Goal: Task Accomplishment & Management: Manage account settings

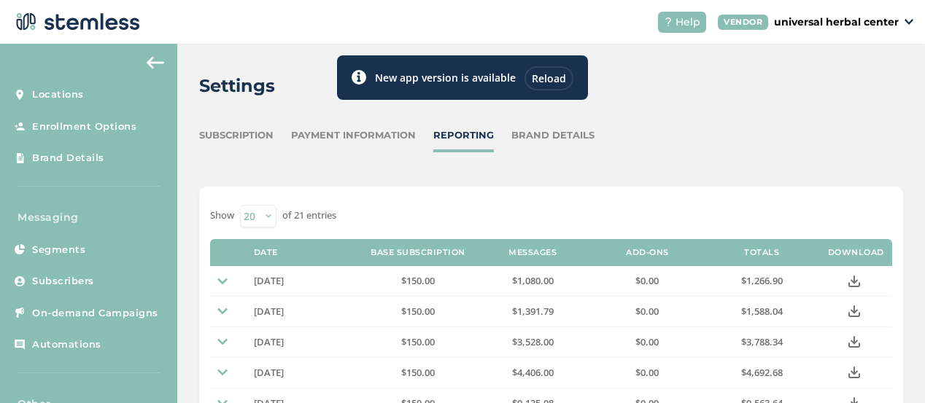
scroll to position [86, 0]
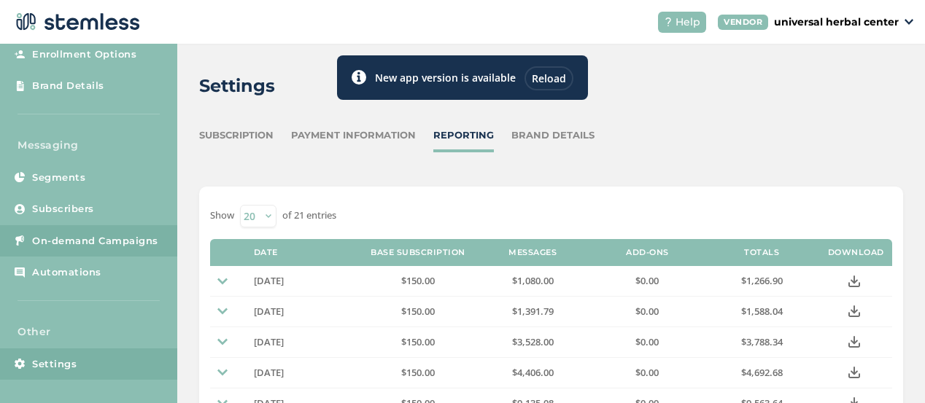
click at [64, 247] on span "On-demand Campaigns" at bounding box center [95, 241] width 126 height 15
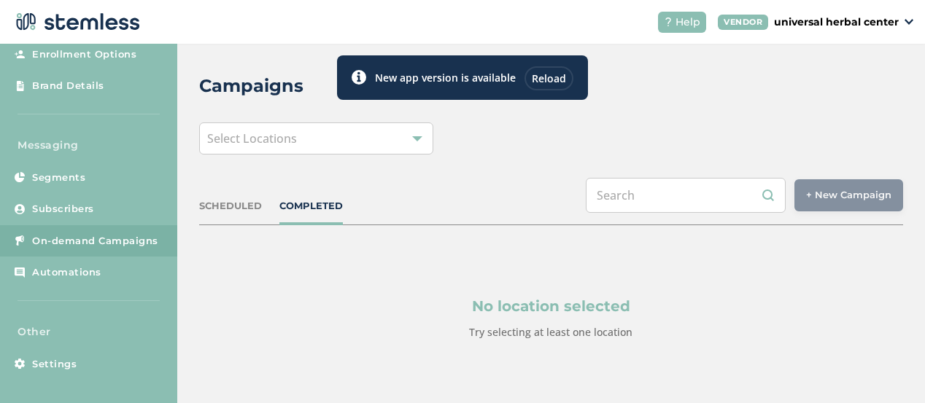
click at [277, 144] on span "Select Locations" at bounding box center [252, 139] width 90 height 16
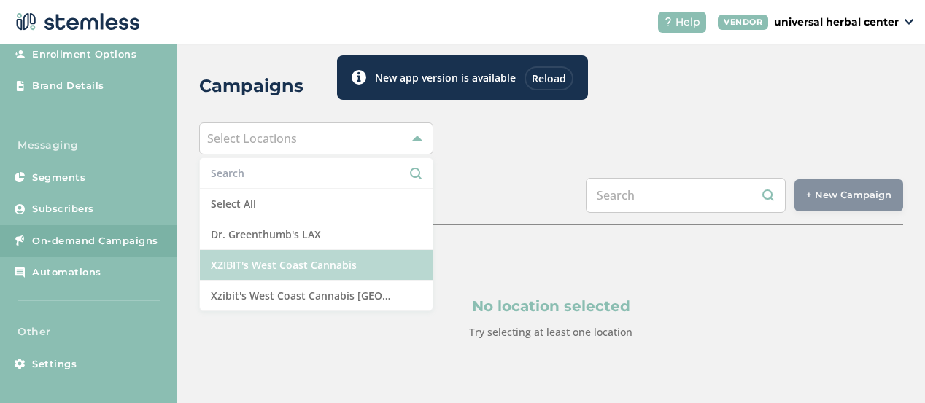
click at [290, 269] on li "XZIBIT's West Coast Cannabis" at bounding box center [316, 265] width 233 height 31
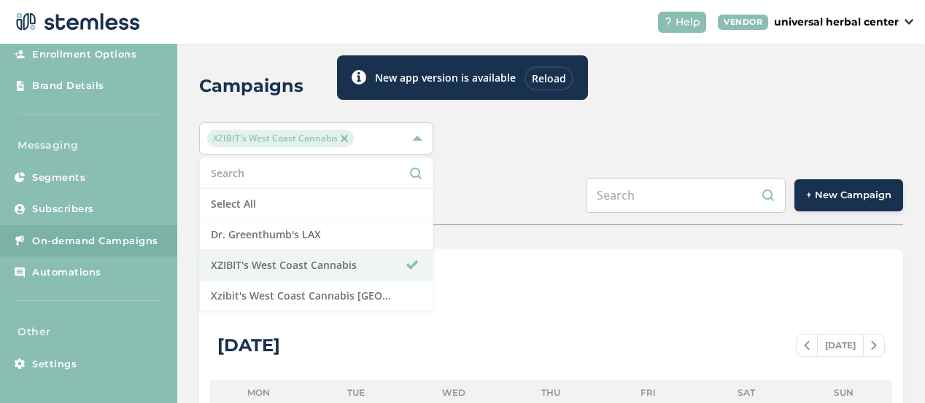
click at [507, 190] on div "SCHEDULED COMPLETED + New Campaign" at bounding box center [551, 201] width 704 height 47
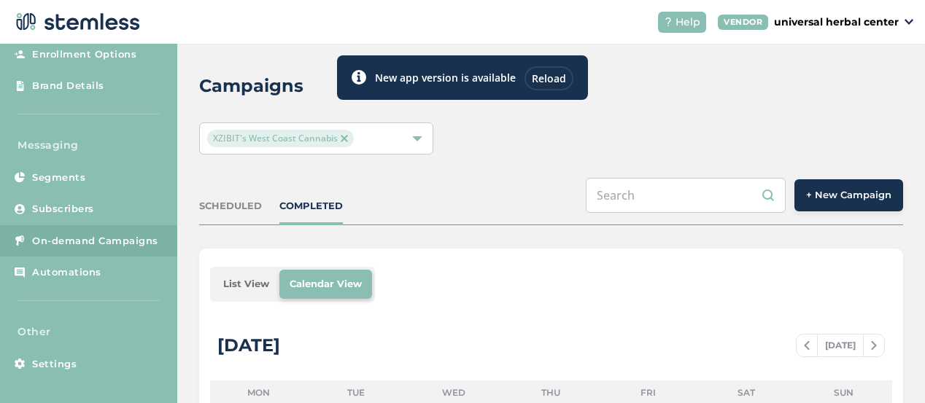
click at [811, 205] on button "+ New Campaign" at bounding box center [849, 195] width 109 height 32
click at [543, 80] on div "Reload" at bounding box center [549, 78] width 49 height 24
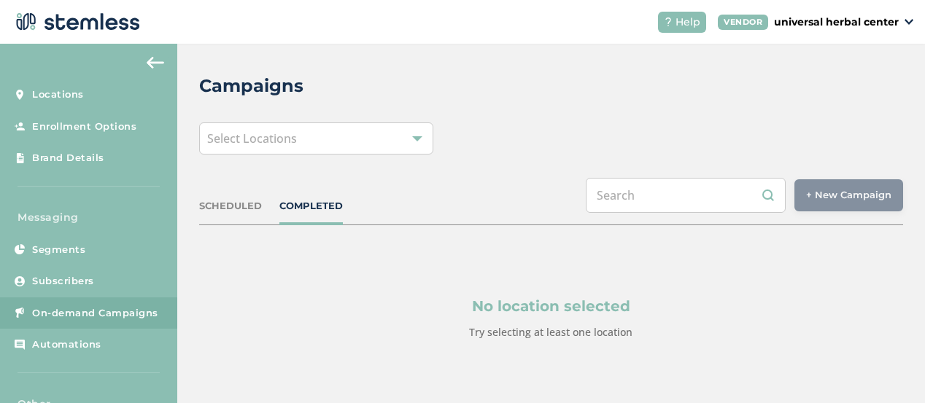
click at [331, 144] on div "Select Locations" at bounding box center [316, 139] width 235 height 32
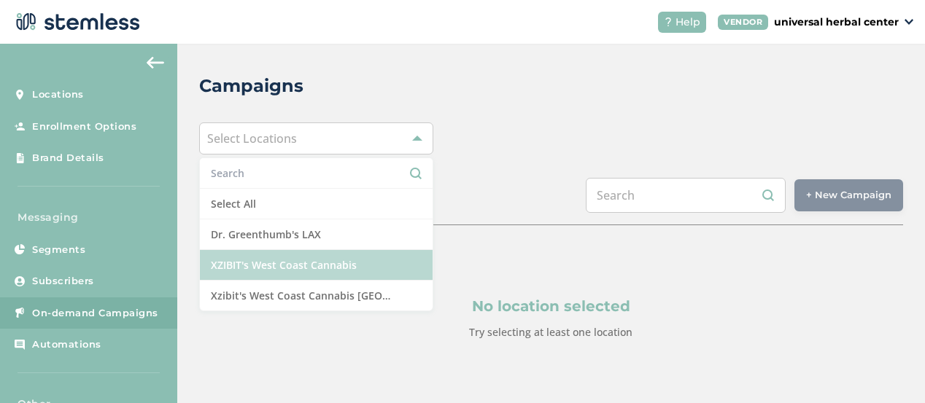
click at [295, 266] on li "XZIBIT's West Coast Cannabis" at bounding box center [316, 265] width 233 height 31
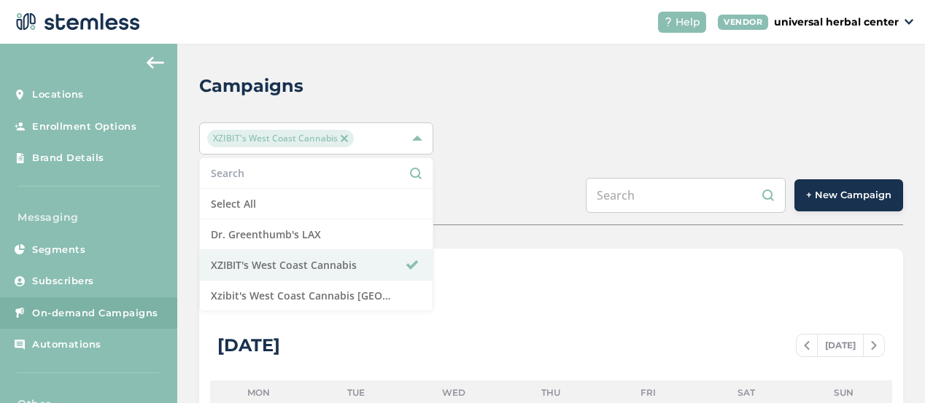
click at [841, 204] on button "+ New Campaign" at bounding box center [849, 195] width 109 height 32
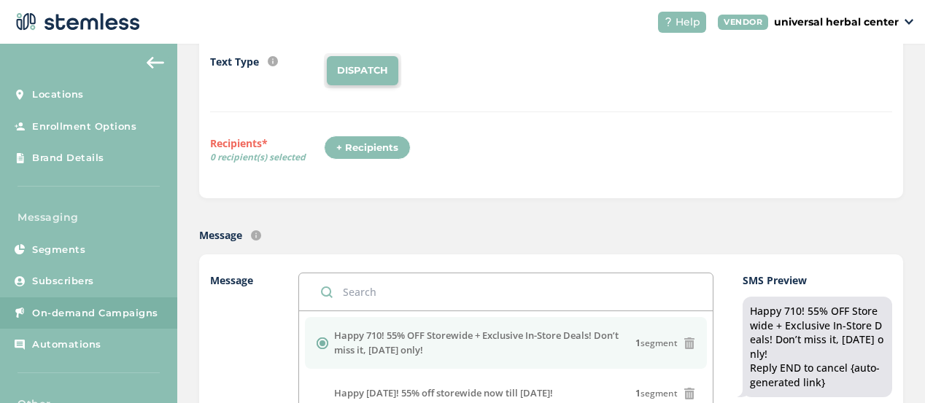
scroll to position [148, 0]
click at [361, 146] on div "+ Recipients" at bounding box center [367, 148] width 87 height 25
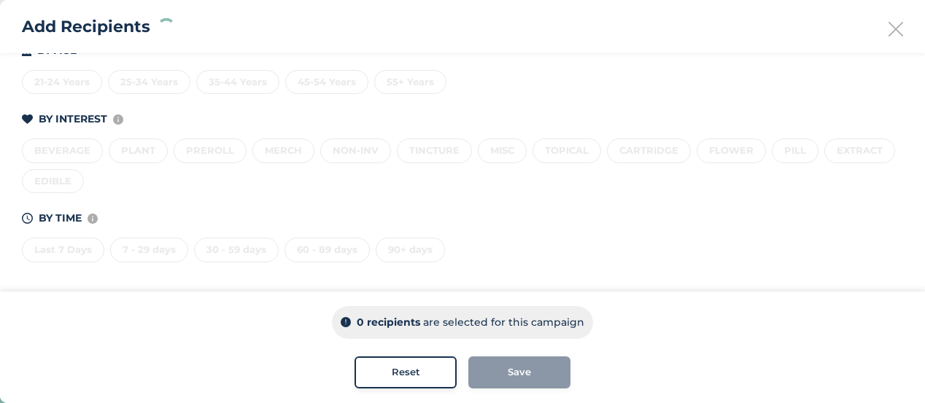
scroll to position [245, 0]
click at [66, 248] on div "Last 7 Days" at bounding box center [63, 250] width 82 height 25
click at [147, 250] on div "7 - 29 days" at bounding box center [149, 250] width 78 height 25
click at [226, 248] on div "30 - 59 days" at bounding box center [236, 250] width 85 height 25
click at [312, 250] on div "60 - 89 days" at bounding box center [327, 250] width 85 height 25
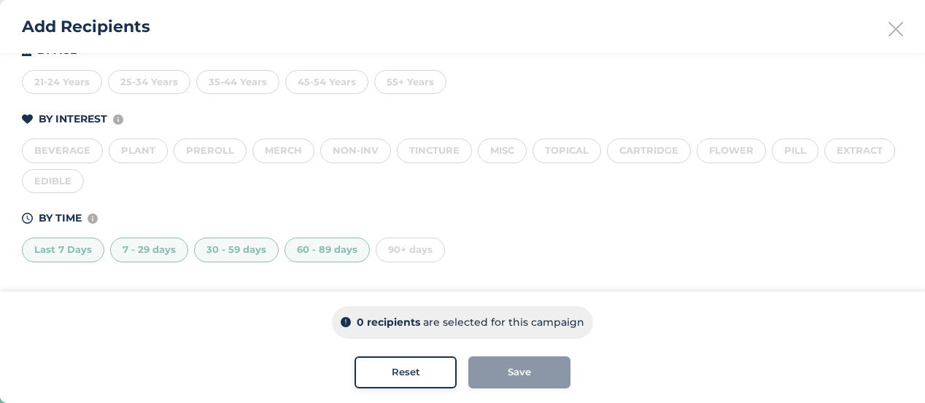
click at [401, 247] on div "90+ days" at bounding box center [410, 250] width 69 height 25
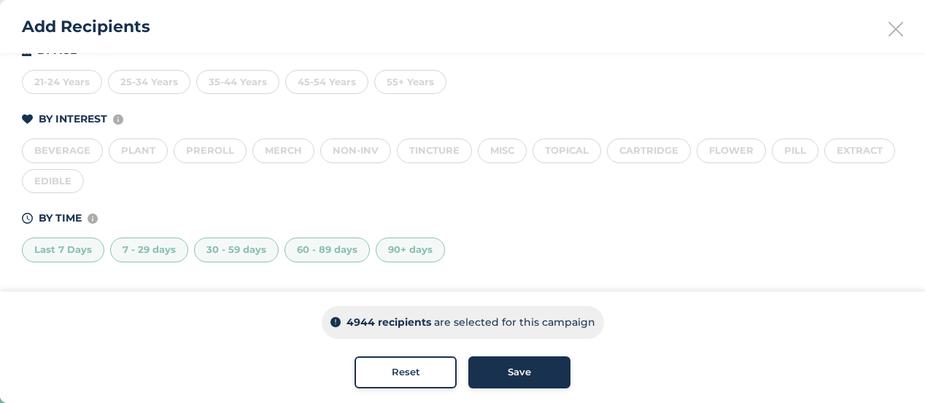
click at [401, 246] on div "90+ days" at bounding box center [410, 250] width 69 height 25
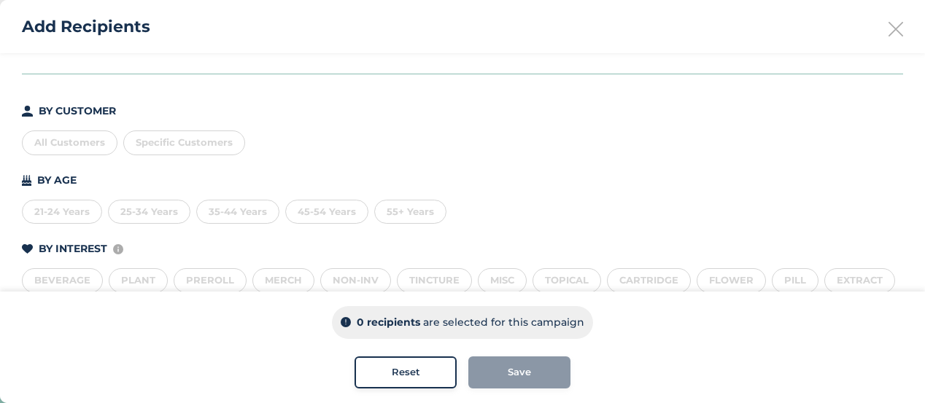
scroll to position [105, 0]
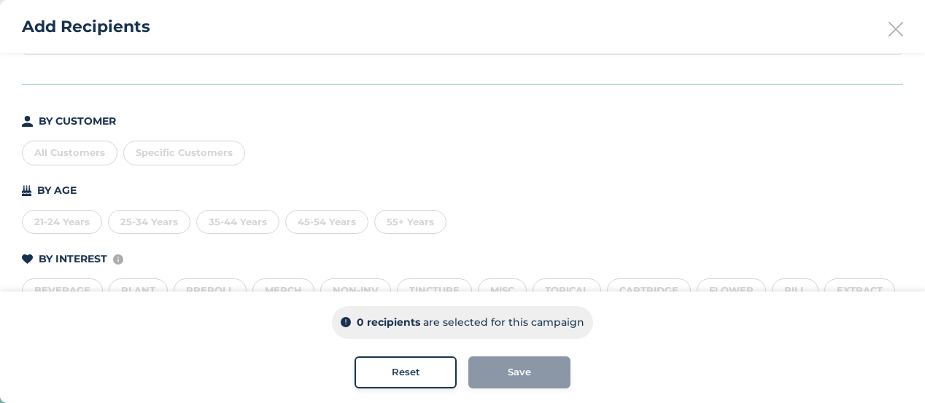
click at [72, 153] on div "All Customers" at bounding box center [70, 153] width 96 height 25
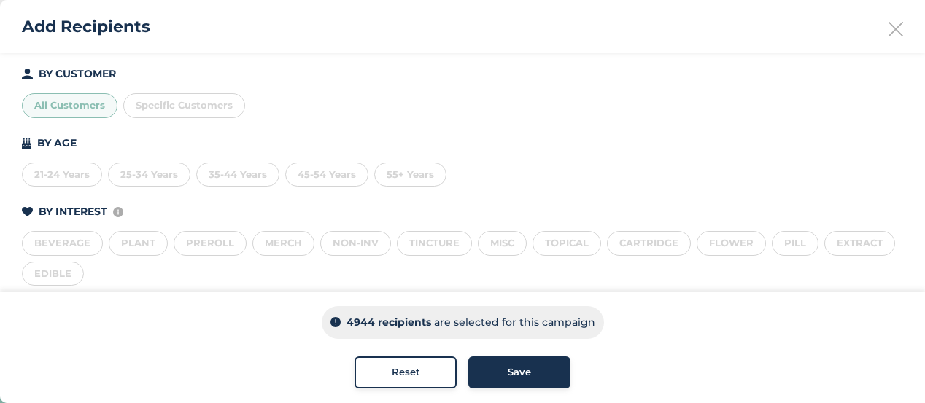
scroll to position [0, 0]
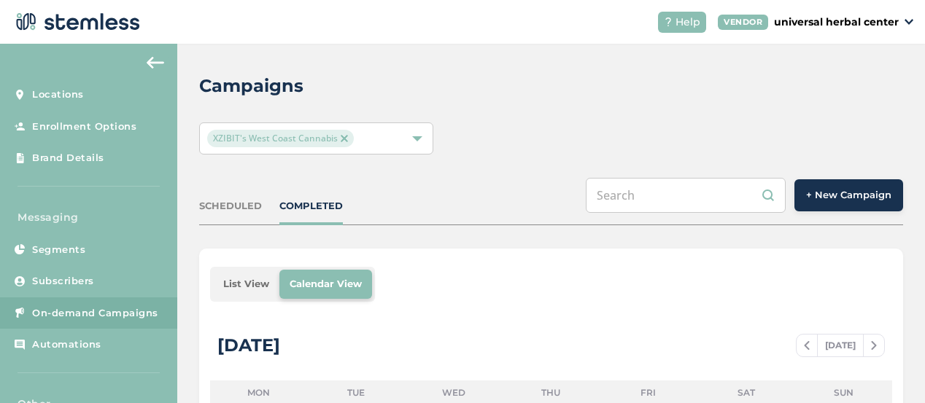
click at [417, 137] on div at bounding box center [417, 139] width 10 height 10
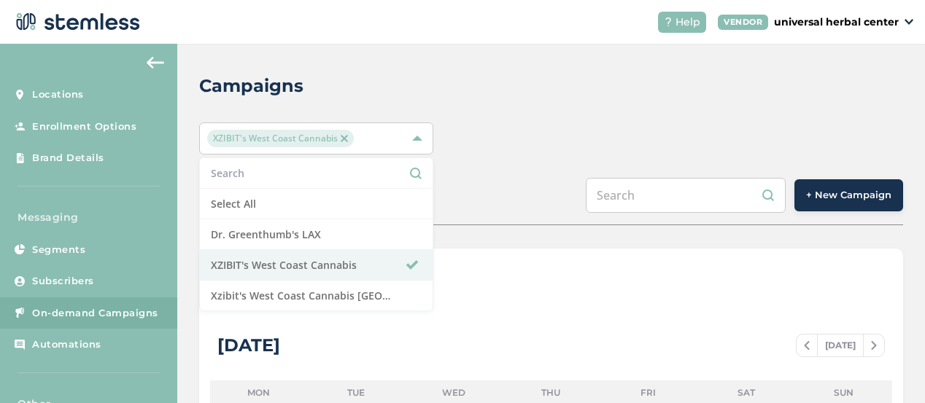
click at [341, 140] on img at bounding box center [344, 138] width 7 height 7
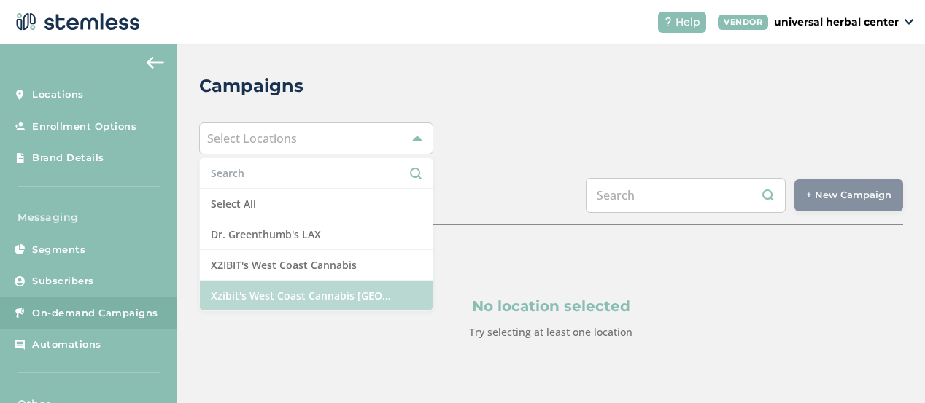
click at [355, 295] on li "Xzibit's West Coast Cannabis [GEOGRAPHIC_DATA]" at bounding box center [316, 296] width 233 height 30
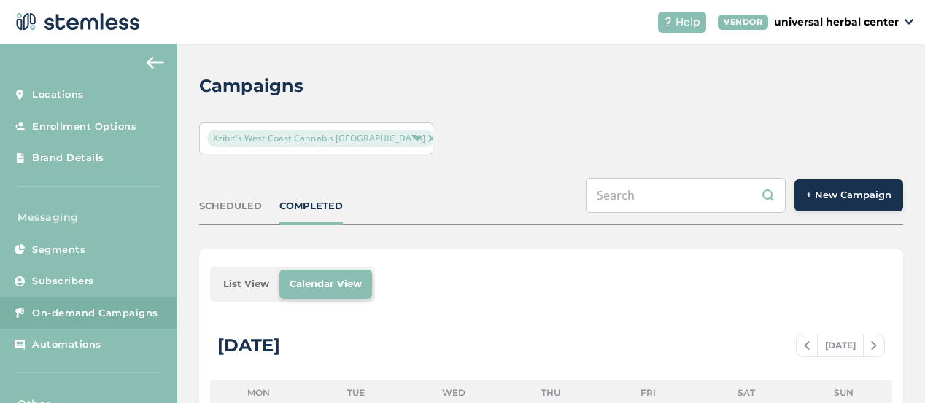
click at [843, 192] on span "+ New Campaign" at bounding box center [848, 195] width 85 height 15
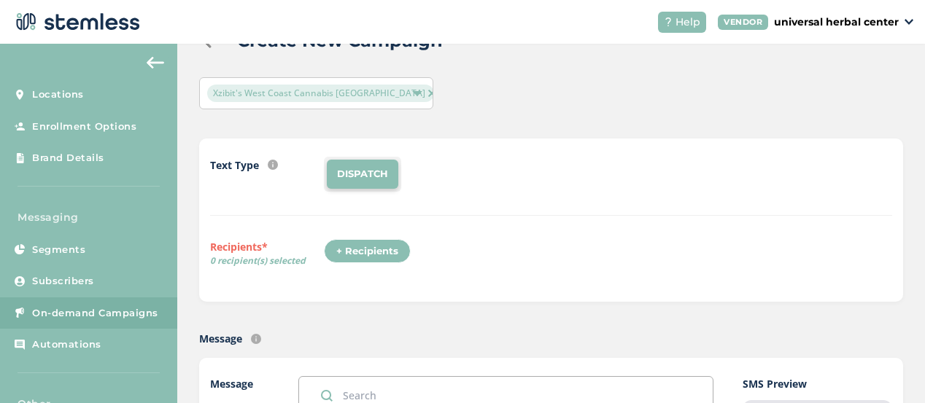
scroll to position [35, 0]
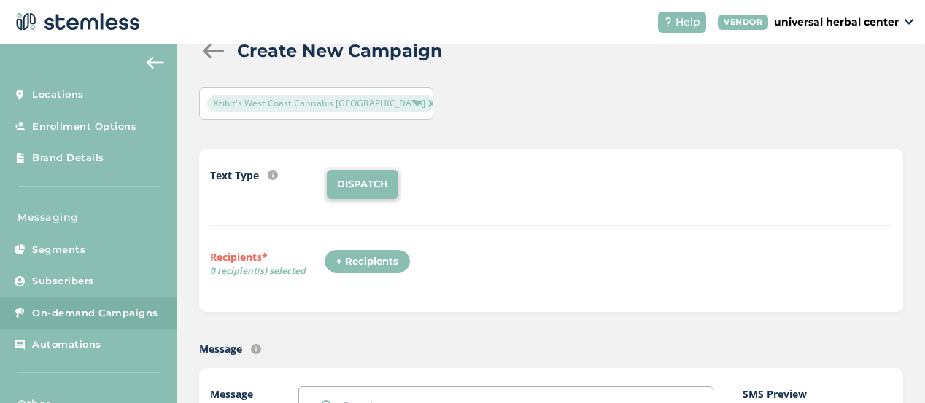
click at [344, 260] on div "+ Recipients" at bounding box center [367, 262] width 87 height 25
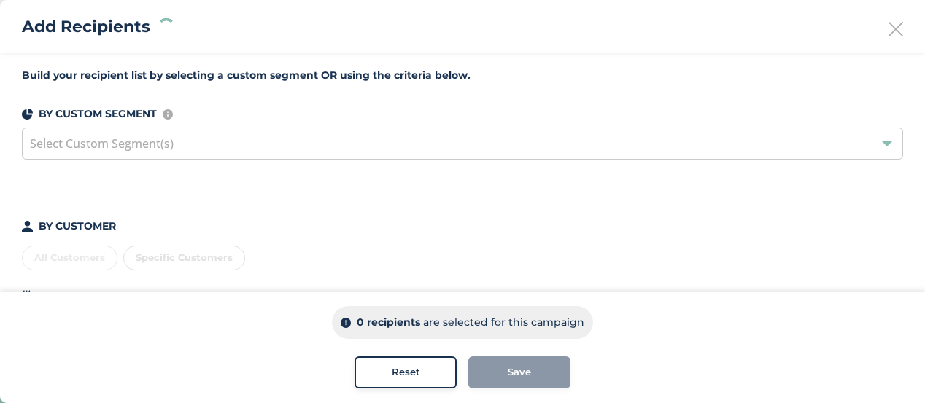
scroll to position [216, 0]
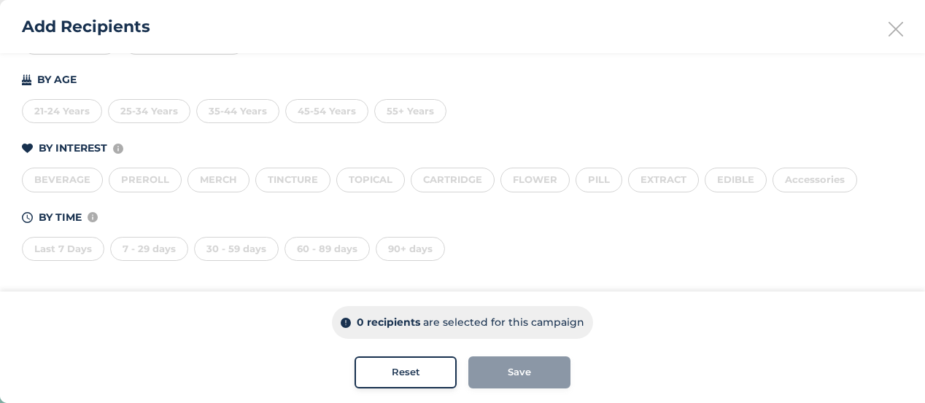
click at [68, 256] on div "Last 7 Days" at bounding box center [63, 249] width 82 height 25
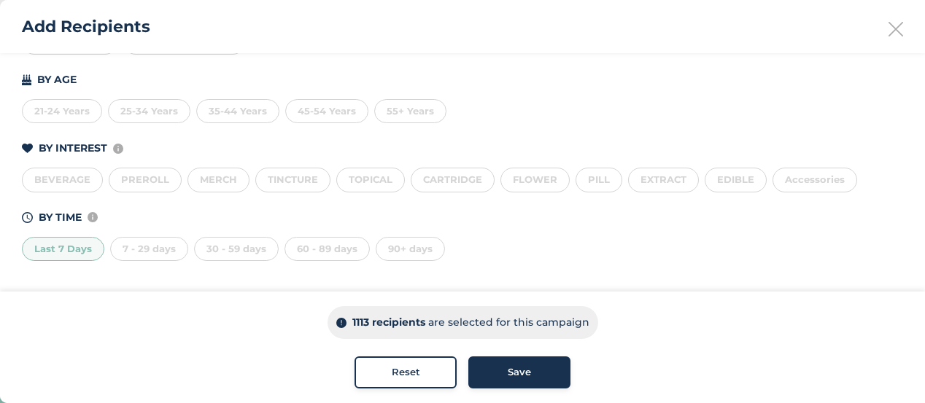
click at [134, 247] on div "7 - 29 days" at bounding box center [149, 249] width 78 height 25
click at [219, 248] on div "30 - 59 days" at bounding box center [236, 249] width 85 height 25
click at [314, 250] on div "60 - 89 days" at bounding box center [327, 249] width 85 height 25
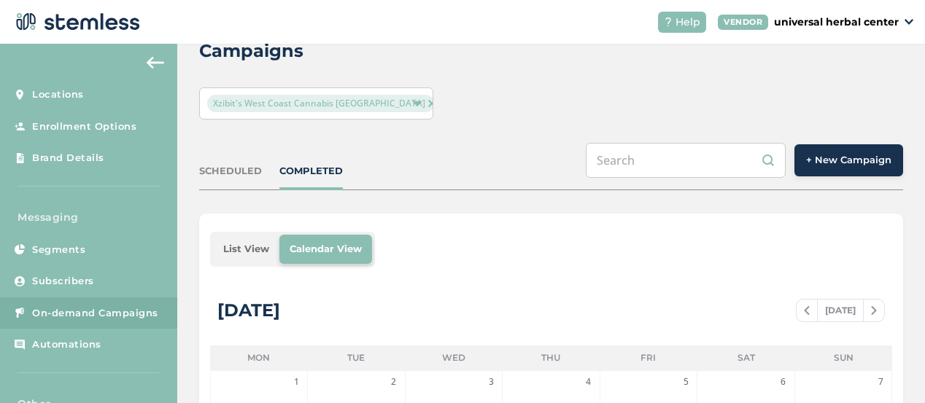
click at [320, 112] on span "Xzibit's West Coast Cannabis [GEOGRAPHIC_DATA]" at bounding box center [320, 104] width 227 height 18
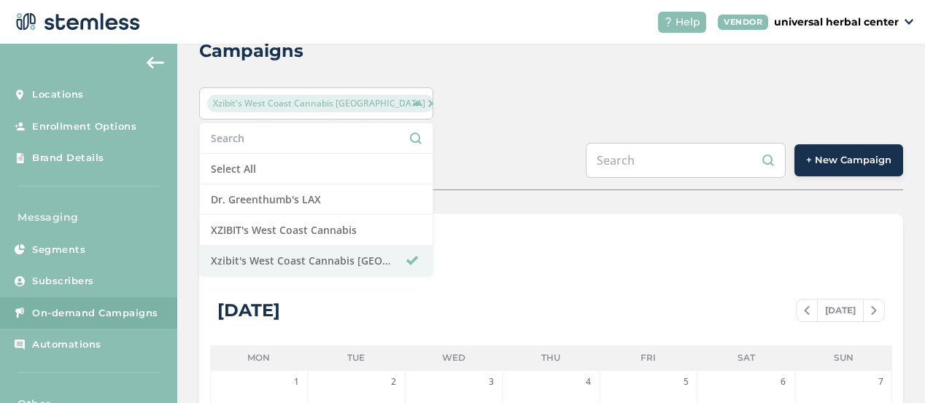
click at [428, 106] on img at bounding box center [431, 103] width 7 height 7
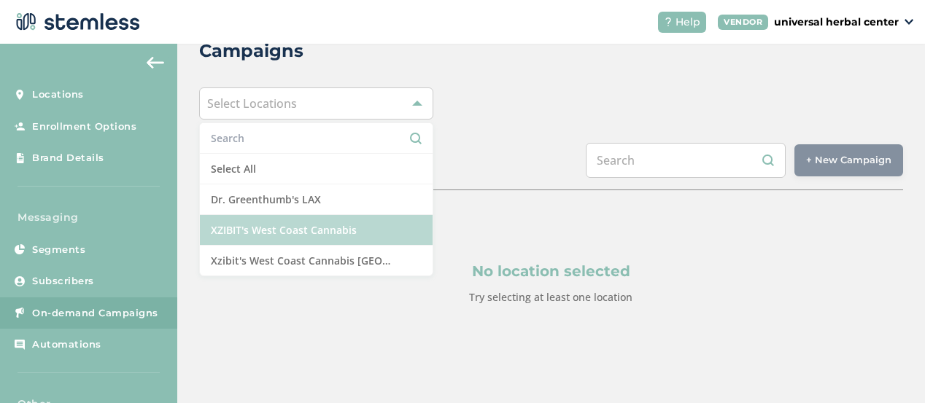
click at [328, 224] on li "XZIBIT's West Coast Cannabis" at bounding box center [316, 230] width 233 height 31
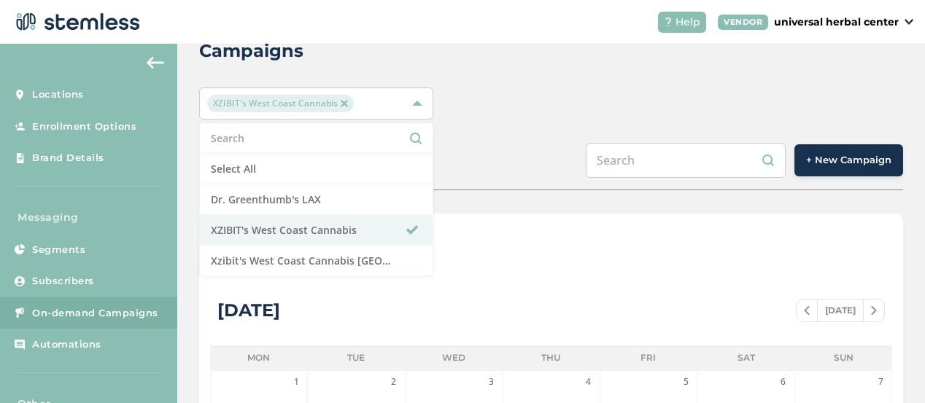
click at [836, 160] on span "+ New Campaign" at bounding box center [848, 160] width 85 height 15
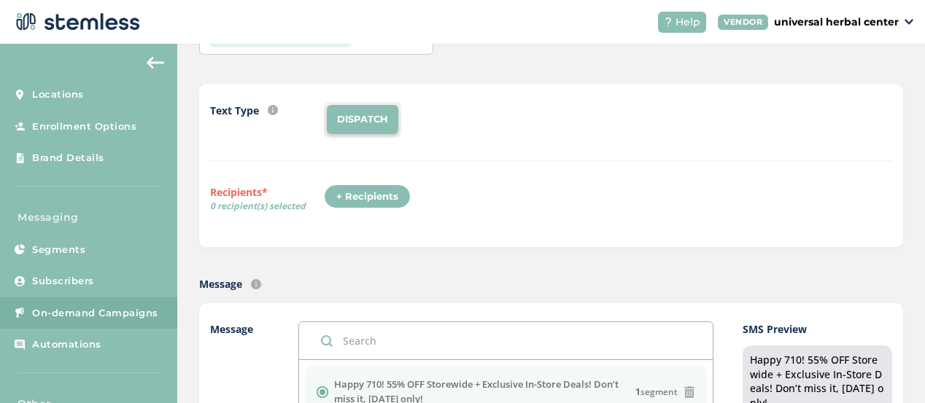
scroll to position [101, 0]
click at [362, 197] on div "+ Recipients" at bounding box center [367, 196] width 87 height 25
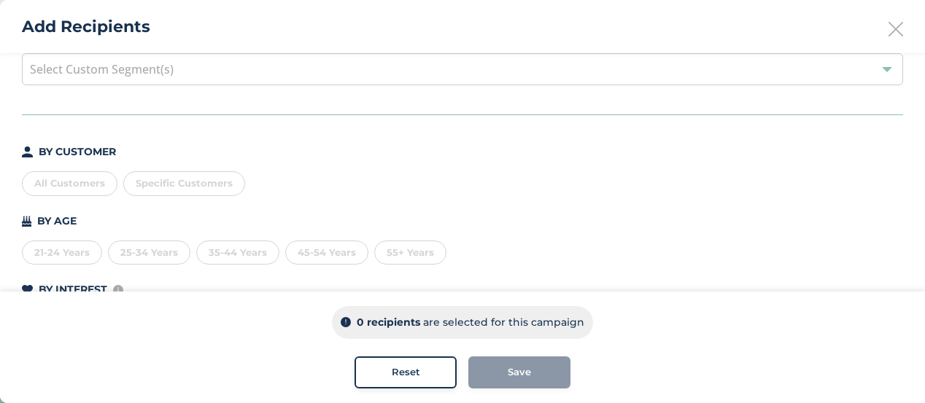
scroll to position [73, 0]
click at [149, 184] on span "Specific Customers" at bounding box center [184, 185] width 97 height 12
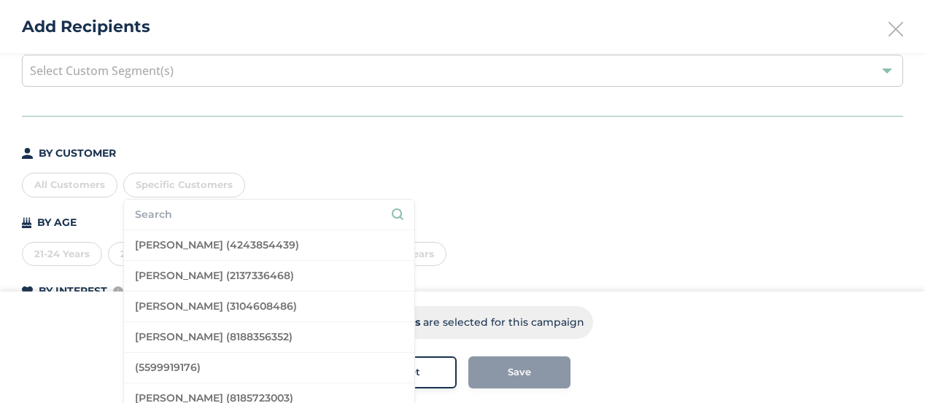
click at [78, 180] on div "All Customers" at bounding box center [70, 185] width 96 height 25
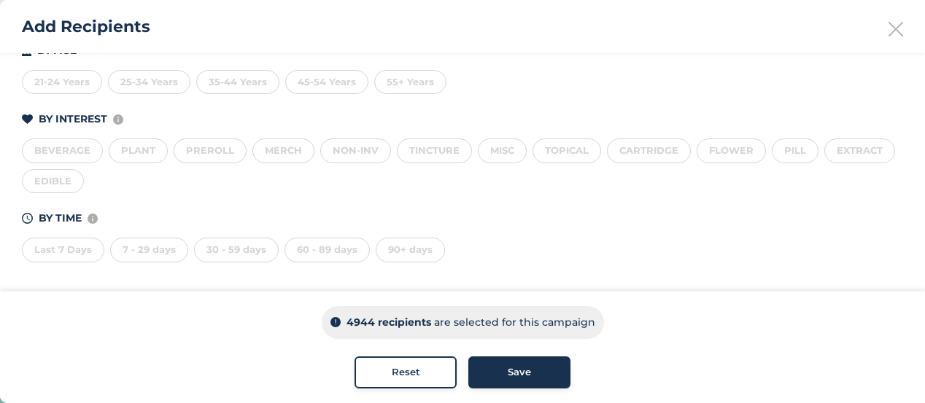
scroll to position [0, 0]
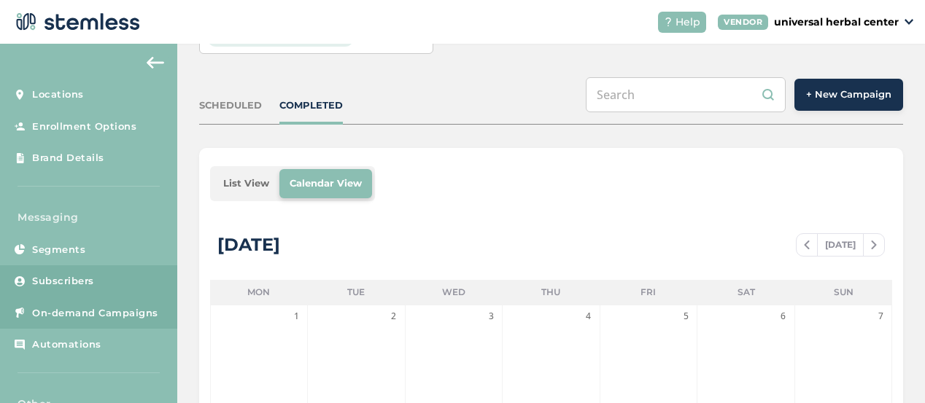
scroll to position [86, 0]
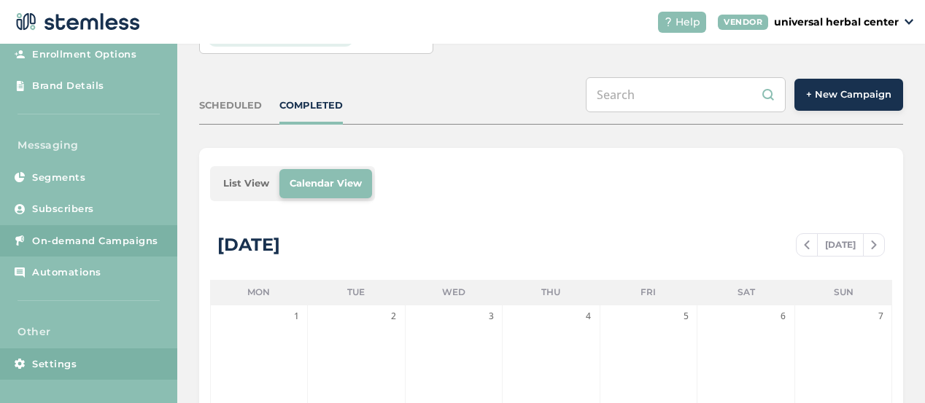
click at [69, 364] on span "Settings" at bounding box center [54, 365] width 45 height 15
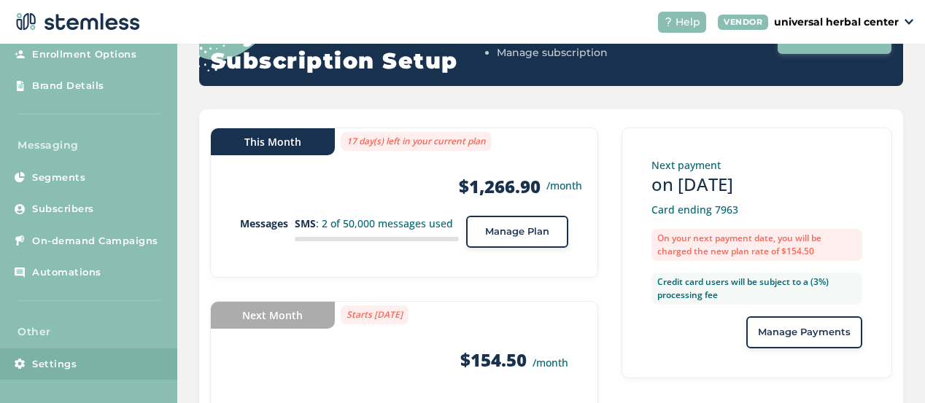
scroll to position [259, 0]
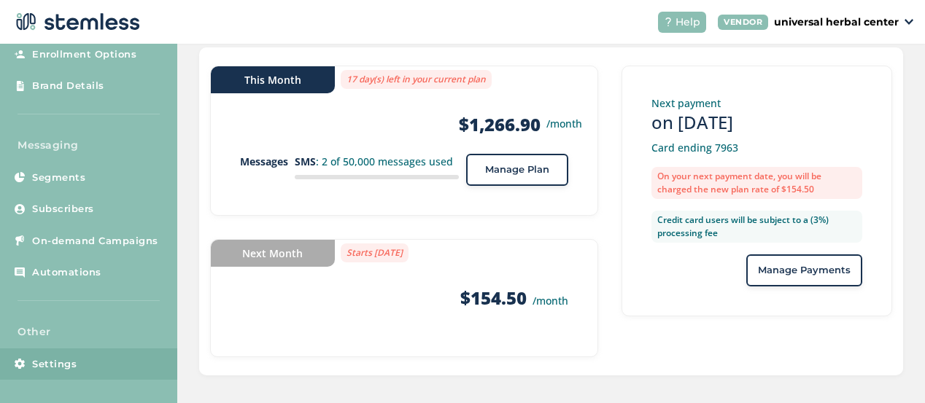
drag, startPoint x: 489, startPoint y: 170, endPoint x: 461, endPoint y: 195, distance: 37.2
click at [461, 195] on div "This Month 17 day(s) left in your current plan Products $1,266.90 /month Messag…" at bounding box center [404, 141] width 388 height 150
click at [482, 178] on button "Manage Plan" at bounding box center [517, 170] width 102 height 32
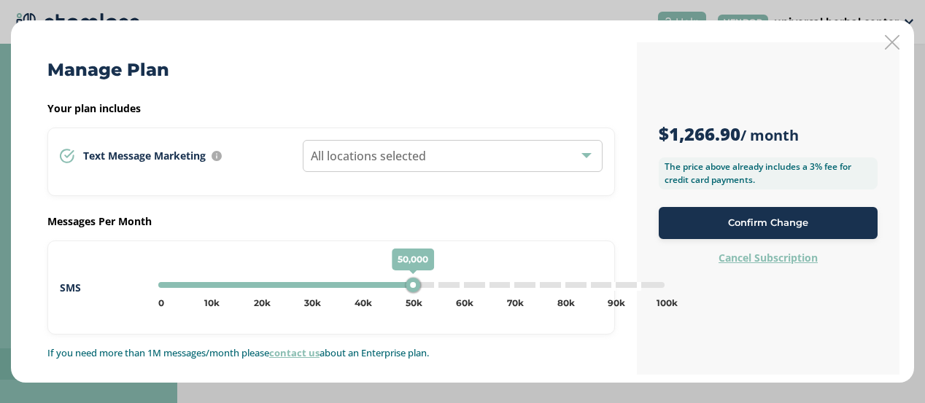
scroll to position [12, 0]
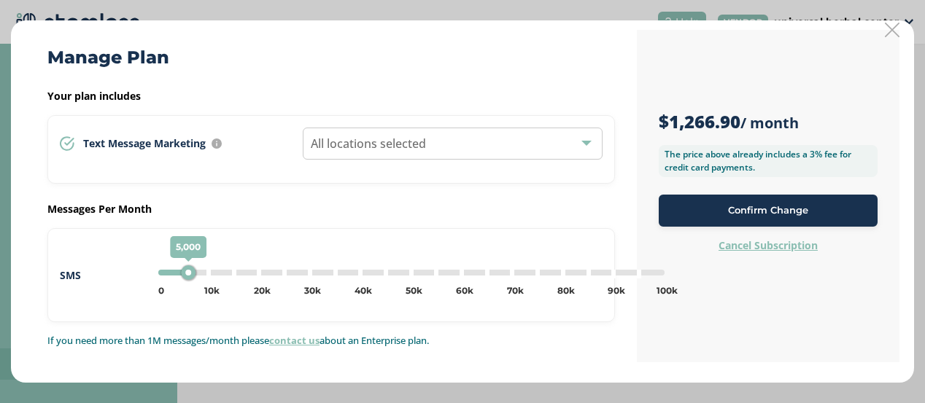
type input "0"
drag, startPoint x: 407, startPoint y: 271, endPoint x: 136, endPoint y: 285, distance: 271.8
click at [136, 285] on div "SMS 0 0 5k 10k 15k 20k 25k 30k 35k 40k 45k 50k 55k 60k 65k 70k 75k 80k 85k 90k …" at bounding box center [331, 275] width 543 height 34
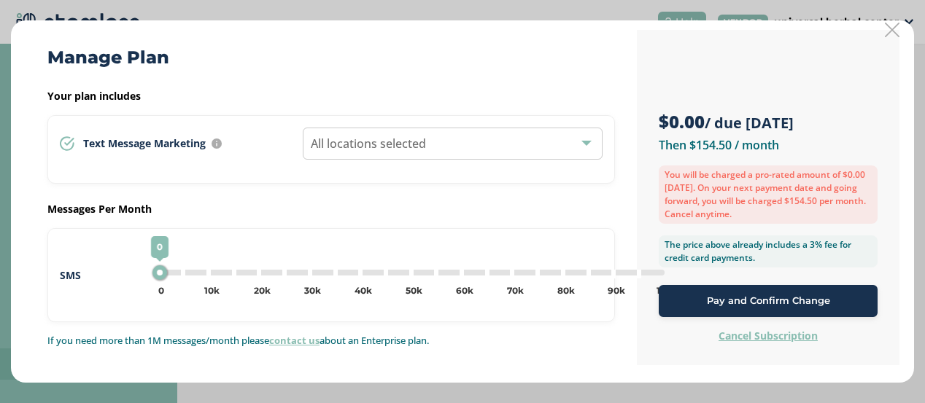
click at [53, 192] on div "Manage Plan Your plan includes Text Message Marketing Every location automatica…" at bounding box center [331, 198] width 611 height 336
click at [324, 89] on label "Your plan includes" at bounding box center [331, 95] width 568 height 15
